Goal: Find specific page/section: Find specific page/section

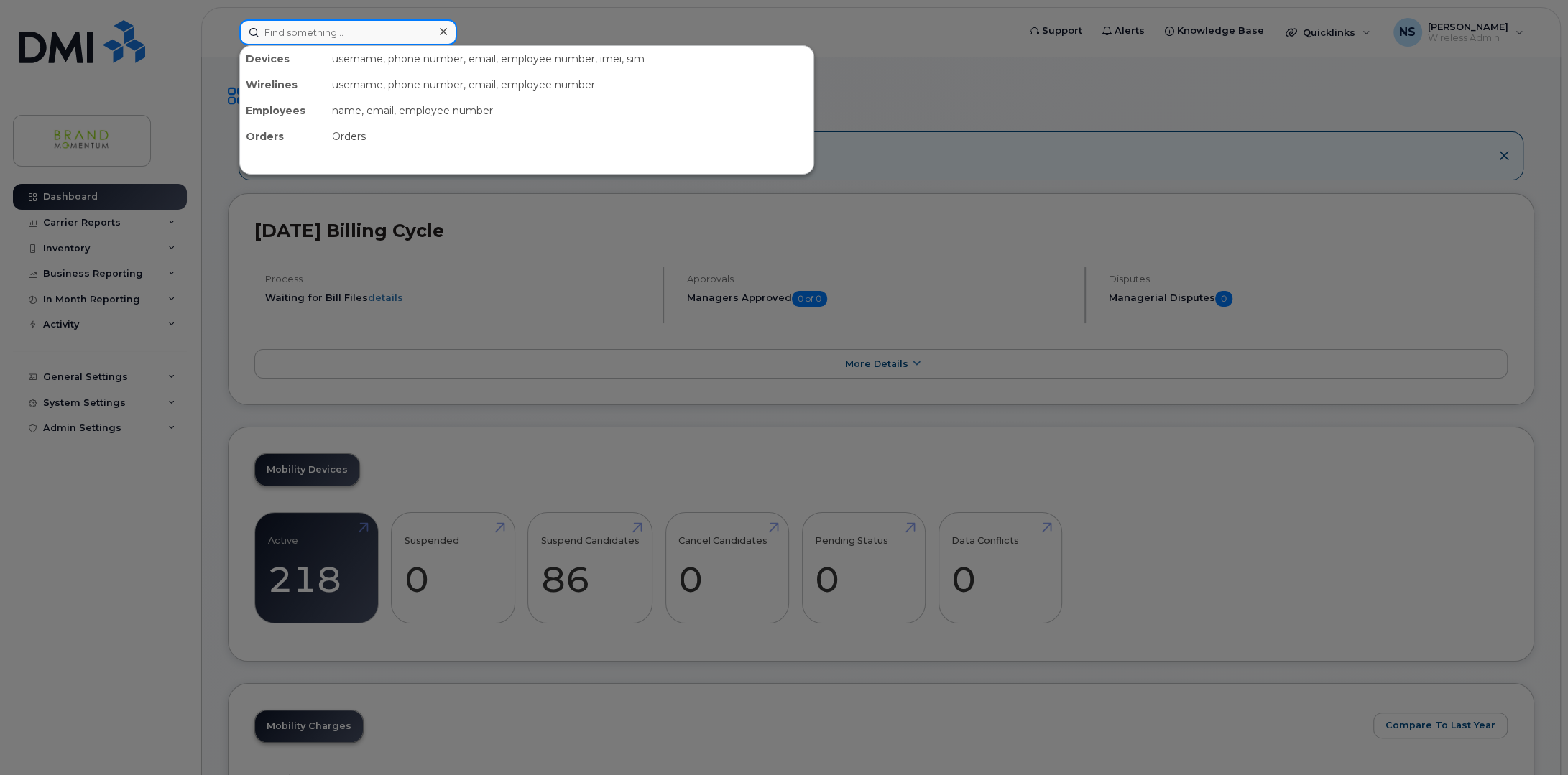
click at [365, 32] on input at bounding box center [348, 32] width 217 height 26
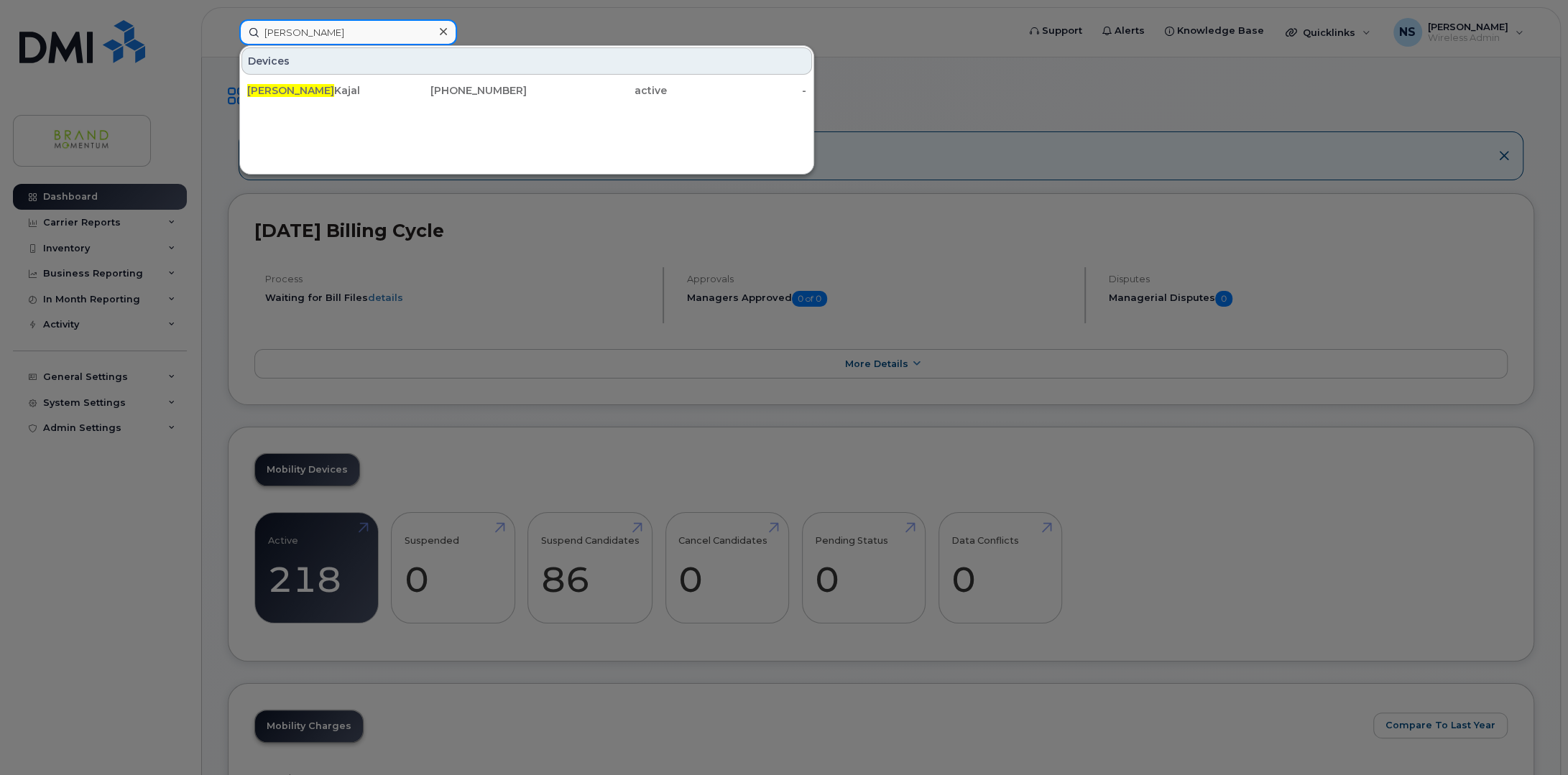
type input "kim"
click at [629, 136] on div "Devices Kim Kajal 416-729-3731 active -" at bounding box center [527, 110] width 575 height 129
click at [281, 83] on div "Kim Kajal" at bounding box center [317, 90] width 140 height 14
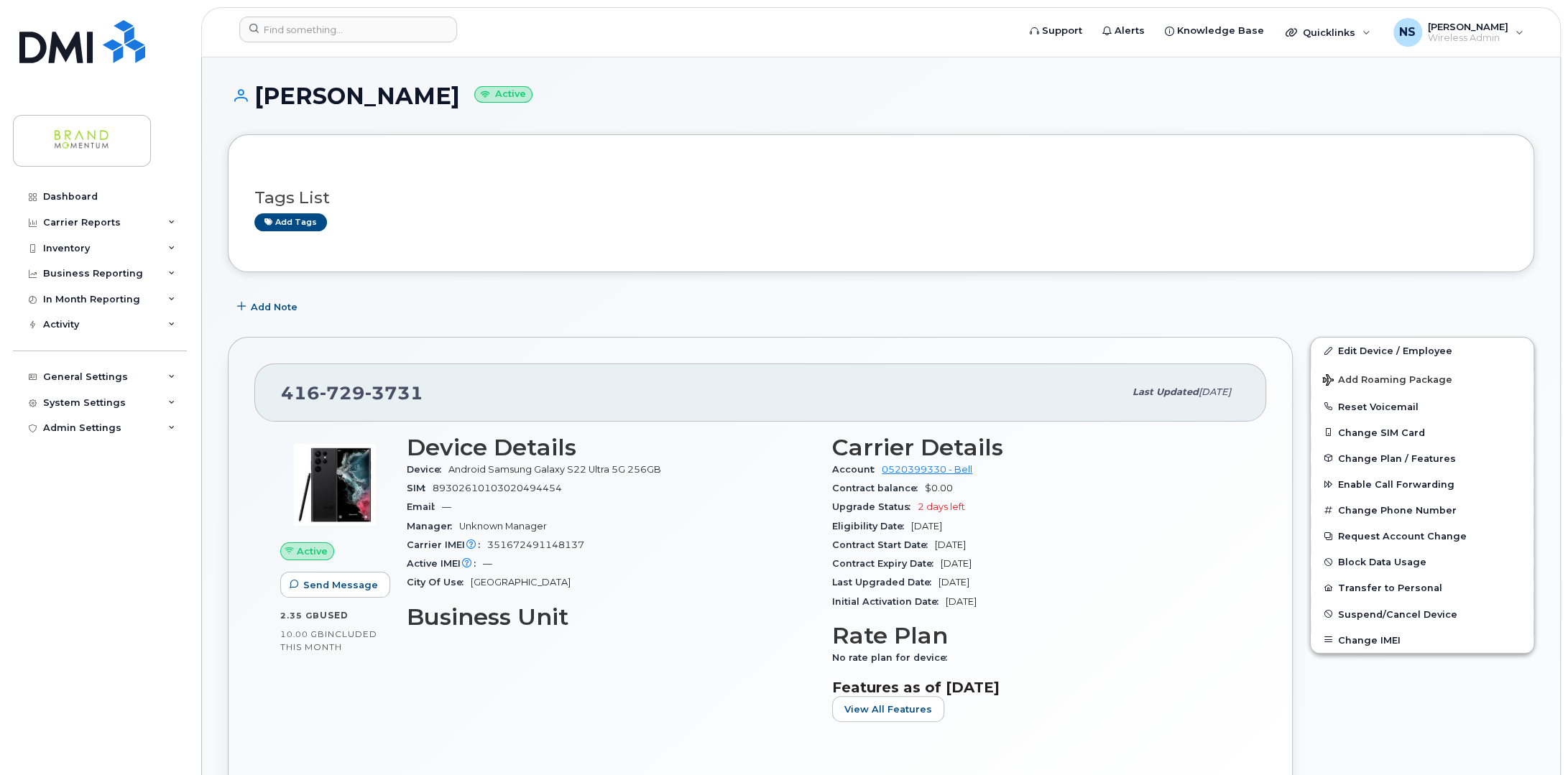
click at [597, 305] on div "Add Note" at bounding box center [880, 307] width 1306 height 26
click at [68, 47] on img at bounding box center [82, 41] width 126 height 43
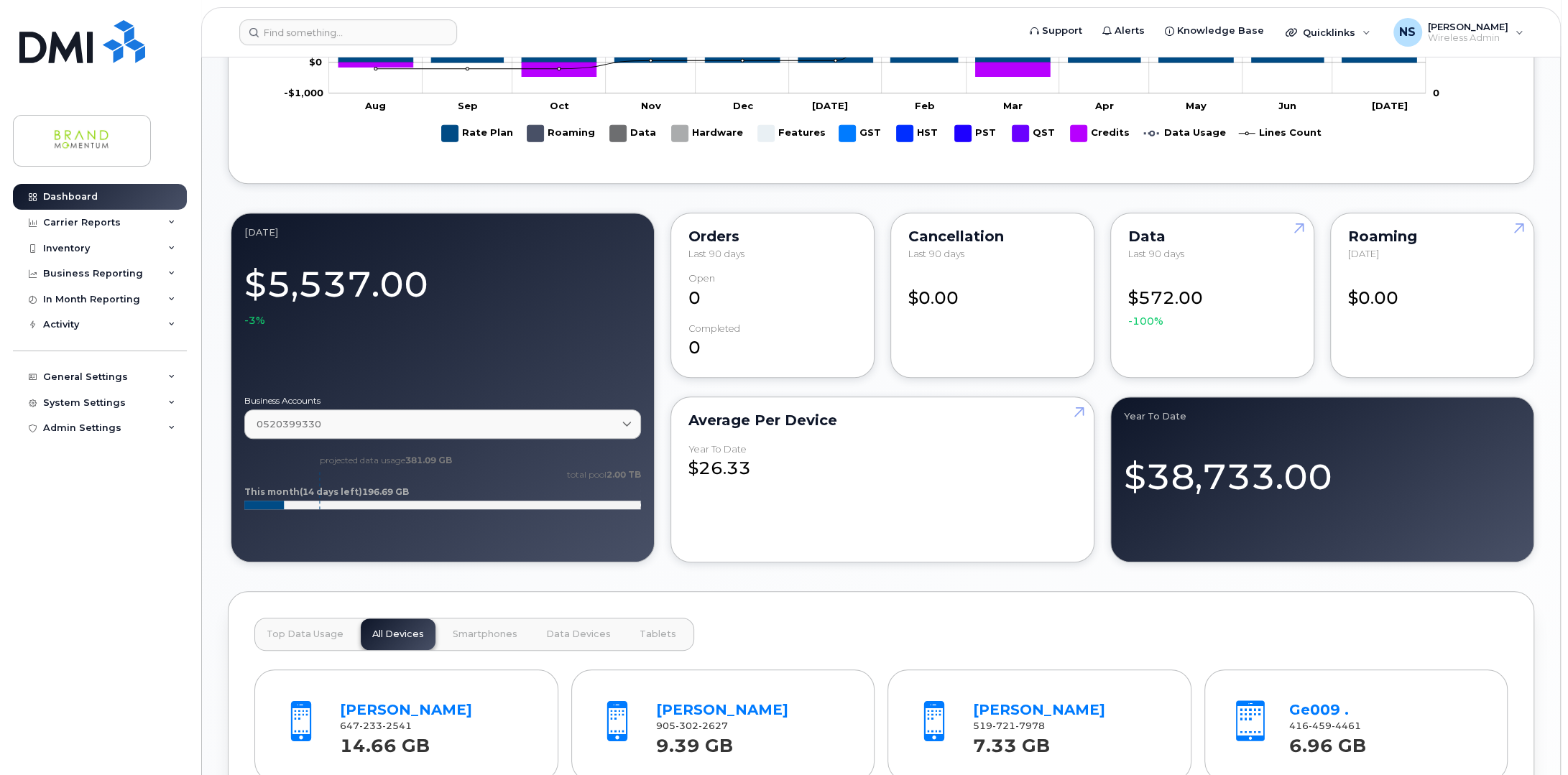
scroll to position [1149, 0]
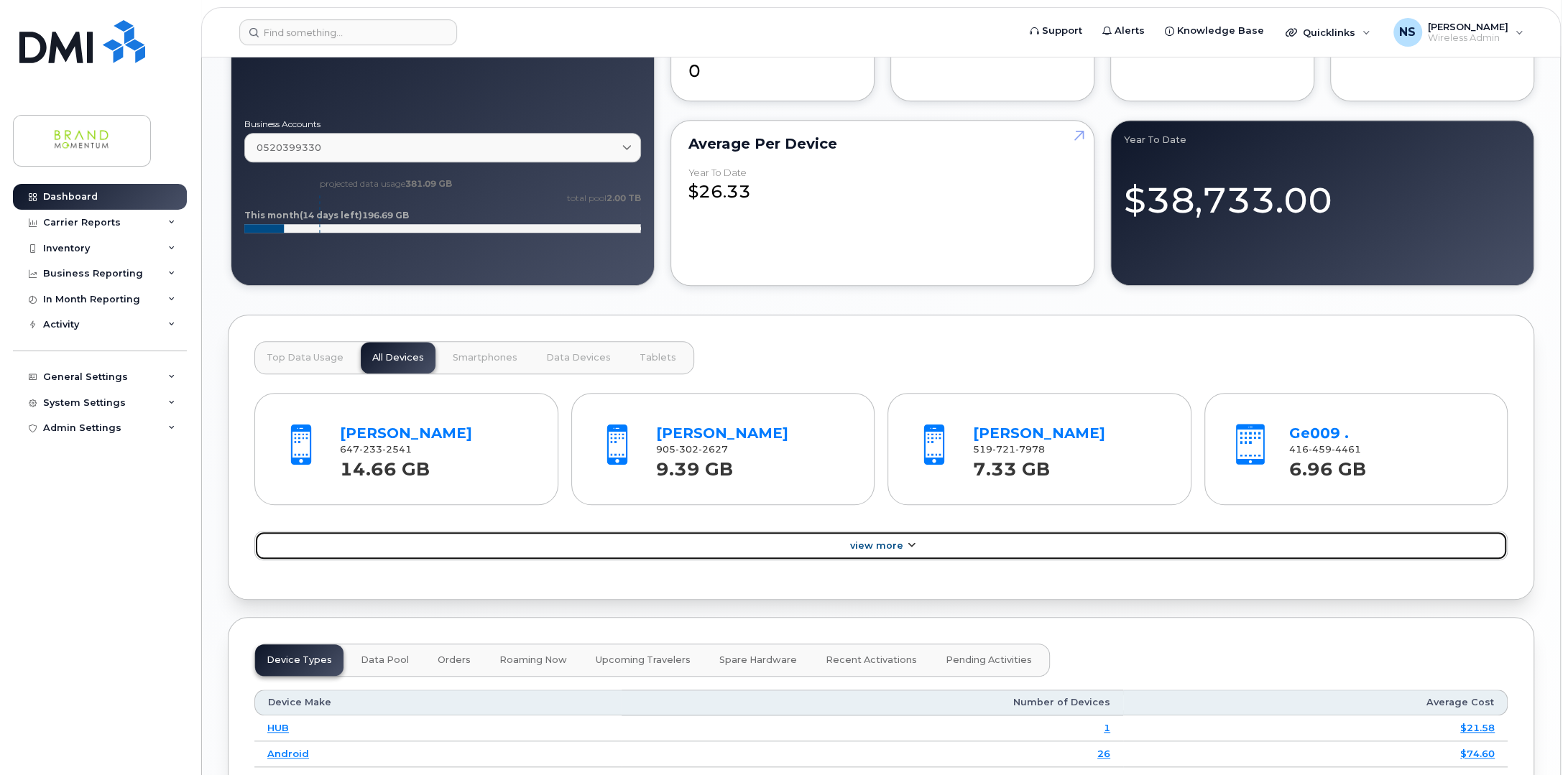
click at [875, 541] on span "View More" at bounding box center [875, 545] width 53 height 11
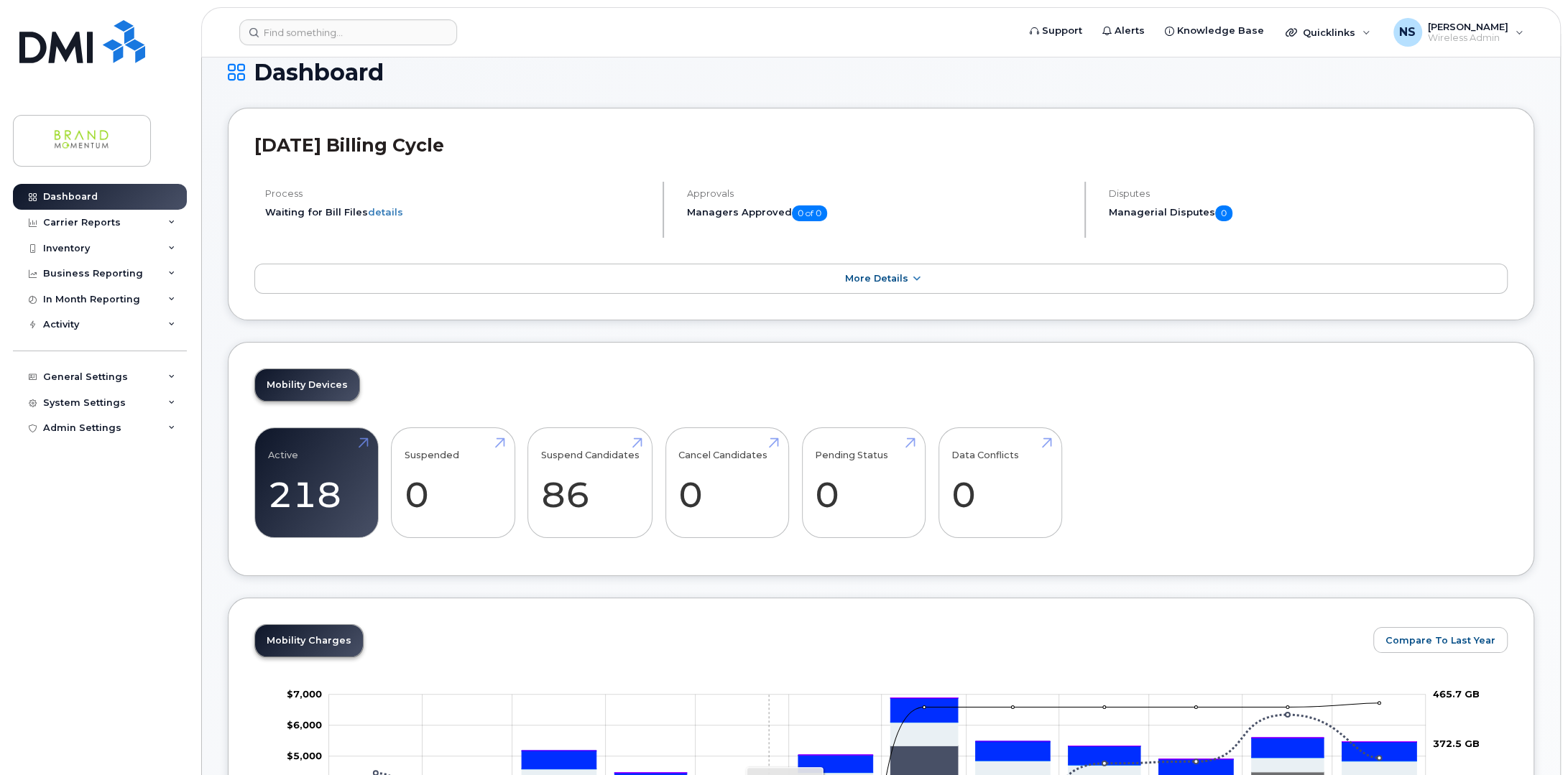
scroll to position [0, 0]
